Goal: Navigation & Orientation: Find specific page/section

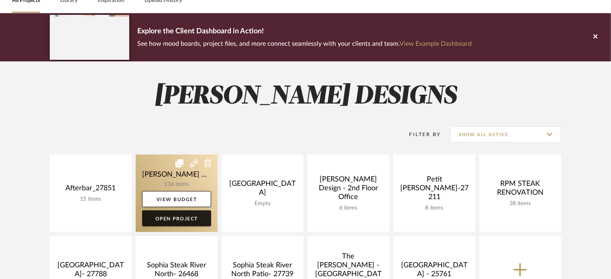
scroll to position [45, 0]
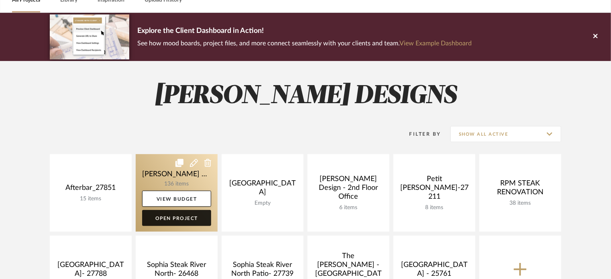
click at [169, 219] on link "Open Project" at bounding box center [176, 218] width 69 height 16
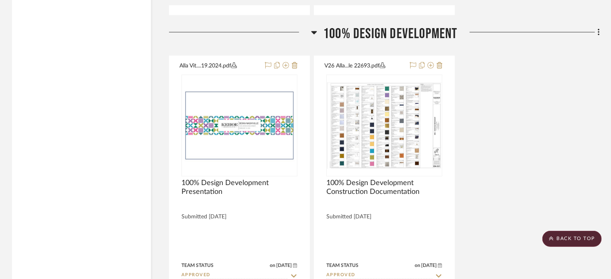
scroll to position [2123, 0]
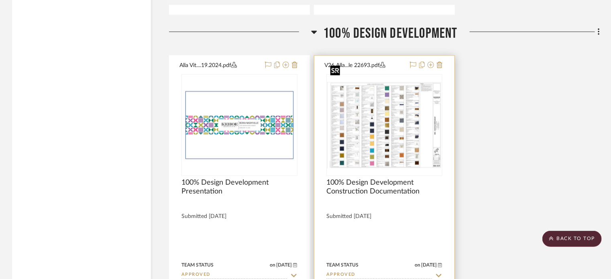
click at [386, 102] on img "0" at bounding box center [384, 125] width 114 height 86
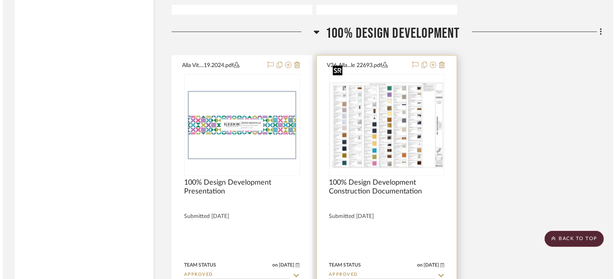
scroll to position [0, 0]
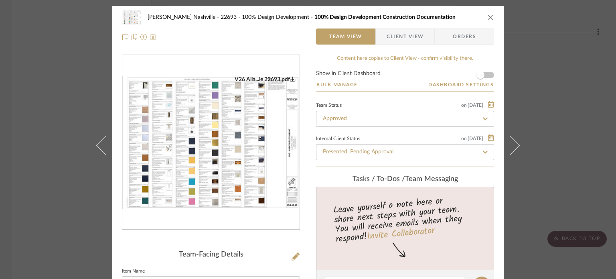
click at [193, 150] on img "0" at bounding box center [210, 142] width 177 height 133
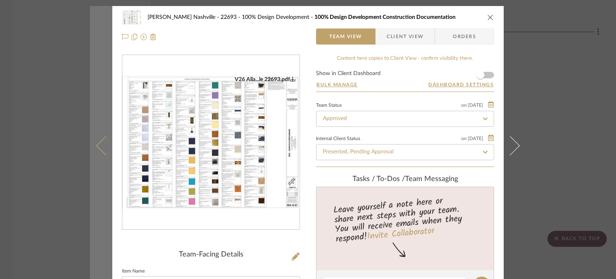
click at [100, 58] on button at bounding box center [101, 145] width 22 height 279
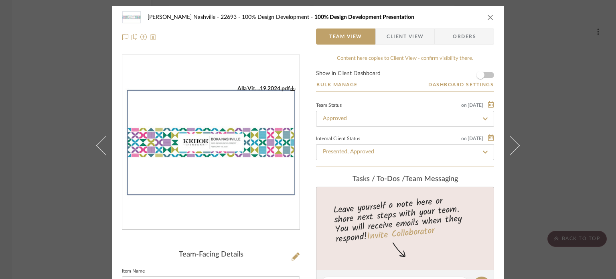
click at [60, 91] on div "[PERSON_NAME] Nashville - 22693 100% Design Development 100% Design Development…" at bounding box center [308, 139] width 616 height 279
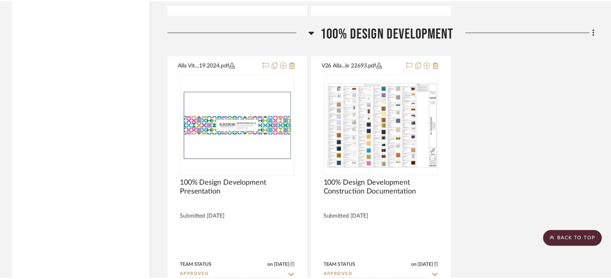
scroll to position [2123, 0]
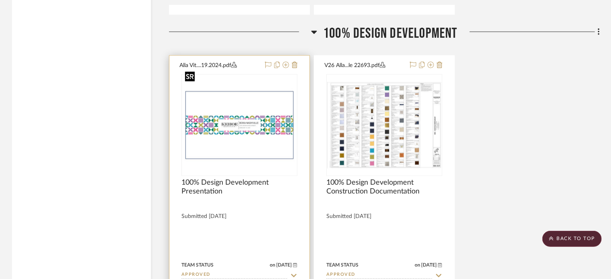
click at [241, 93] on img "0" at bounding box center [239, 125] width 114 height 74
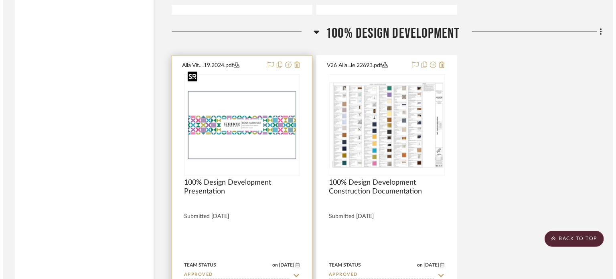
scroll to position [0, 0]
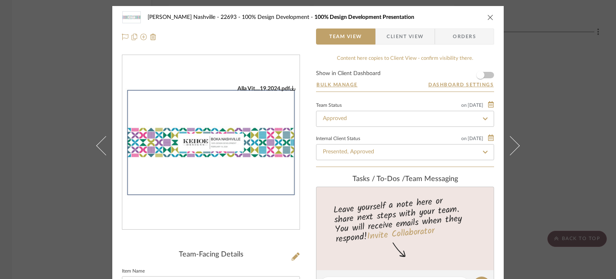
click at [218, 136] on img "0" at bounding box center [210, 142] width 177 height 115
